Goal: Transaction & Acquisition: Purchase product/service

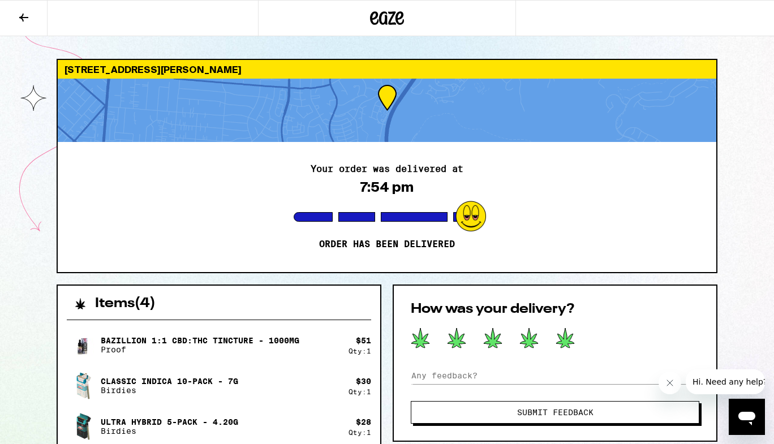
click at [557, 337] on icon at bounding box center [565, 338] width 19 height 21
click at [514, 370] on input at bounding box center [555, 375] width 289 height 17
type input "amazing everytime, thank you"
click at [561, 411] on span "Submit Feedback" at bounding box center [555, 413] width 76 height 8
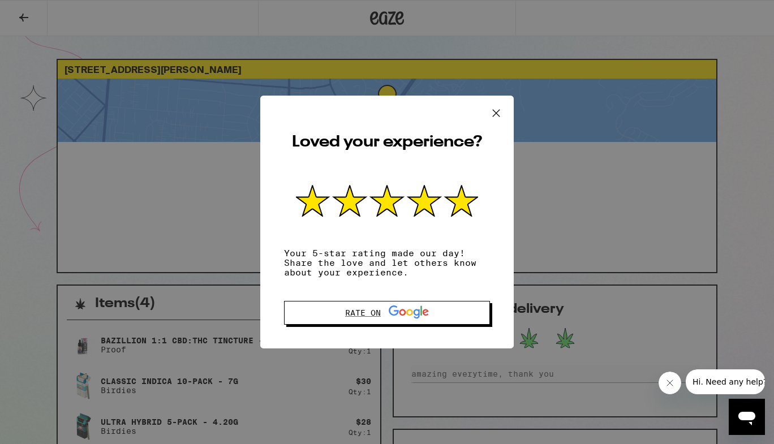
click at [490, 114] on icon at bounding box center [496, 113] width 17 height 17
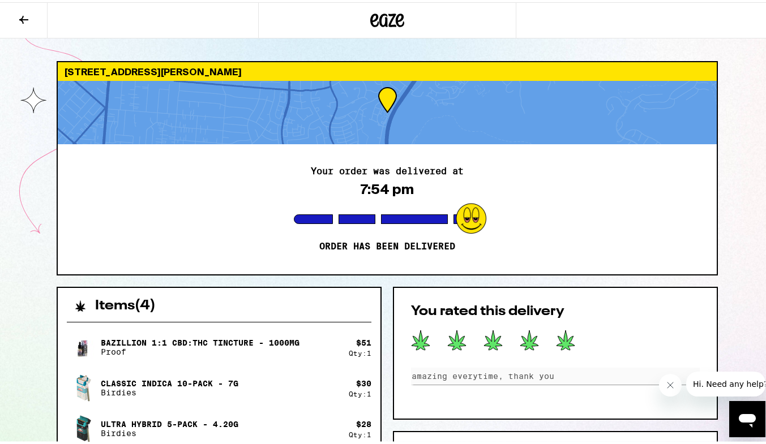
click at [16, 18] on button at bounding box center [24, 19] width 48 height 36
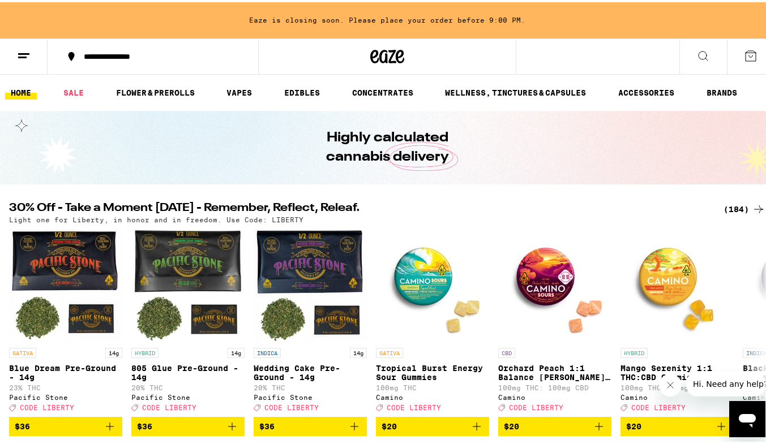
click at [725, 206] on div "(184)" at bounding box center [744, 207] width 42 height 14
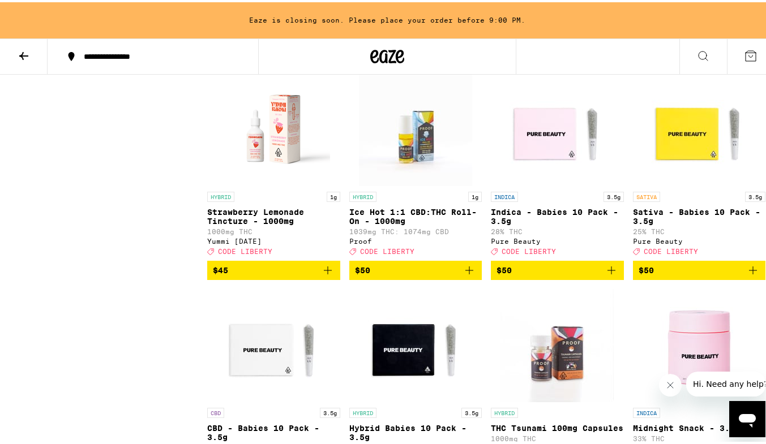
scroll to position [9325, 0]
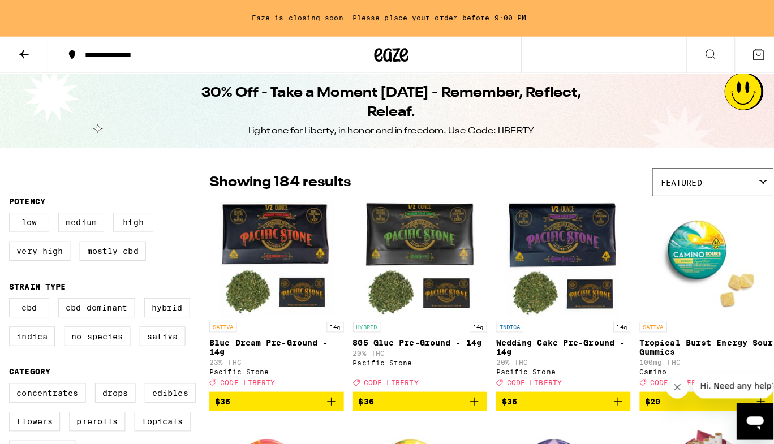
scroll to position [388, 0]
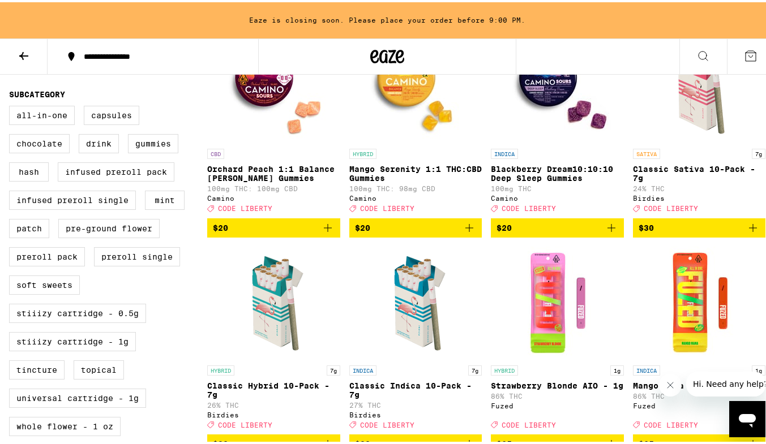
click at [415, 312] on img "Open page for Classic Indica 10-Pack - 7g from Birdies" at bounding box center [415, 300] width 113 height 113
